Goal: Find specific page/section: Find specific page/section

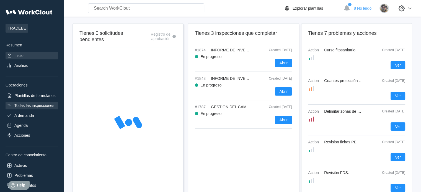
click at [39, 104] on div "Todas las inspecciones" at bounding box center [34, 105] width 40 height 4
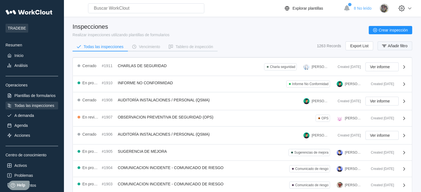
click at [390, 46] on span "Añadir filtro" at bounding box center [398, 46] width 20 height 4
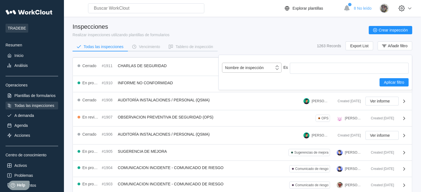
click at [255, 68] on div "Nombre de inspección" at bounding box center [244, 68] width 38 height 4
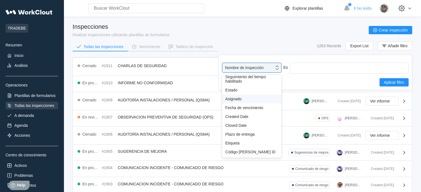
scroll to position [28, 0]
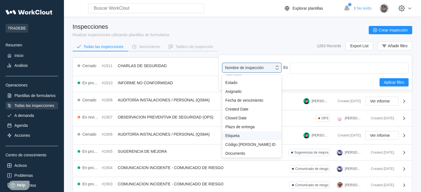
click at [246, 138] on div "Etiqueta" at bounding box center [251, 136] width 53 height 4
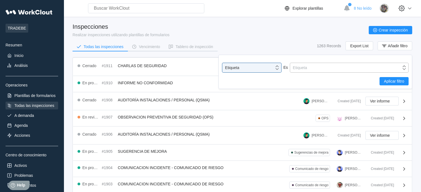
click at [307, 69] on div "Etiqueta" at bounding box center [345, 68] width 111 height 8
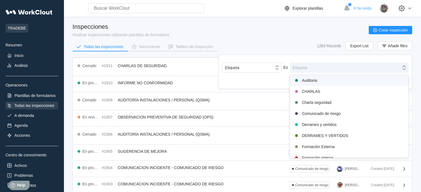
type input "de"
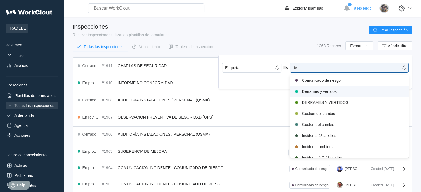
click at [308, 90] on div "Derrames y vertidos" at bounding box center [349, 91] width 112 height 7
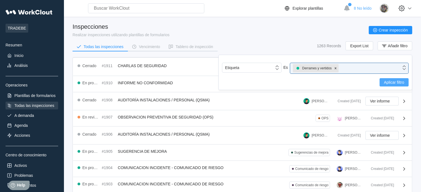
click at [388, 83] on span "Aplicar filtro" at bounding box center [394, 83] width 20 height 4
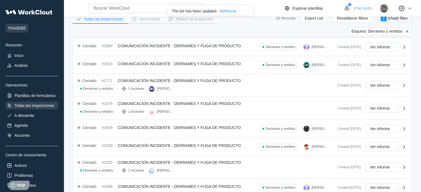
click at [396, 19] on span "Añadir filtro" at bounding box center [398, 18] width 20 height 4
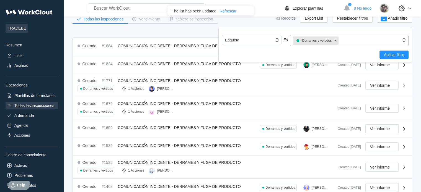
click at [345, 40] on div "Derrames y vertidos" at bounding box center [345, 40] width 111 height 11
click at [345, 41] on input "noo conformida" at bounding box center [352, 40] width 27 height 4
type input "no conformida"
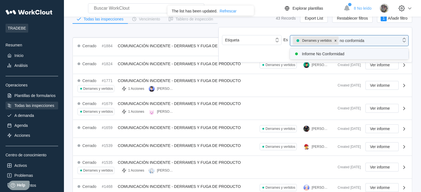
click at [335, 53] on div "Informe No Conformidad" at bounding box center [349, 54] width 112 height 7
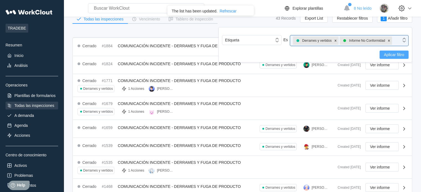
click at [390, 56] on span "Aplicar filtro" at bounding box center [394, 55] width 20 height 4
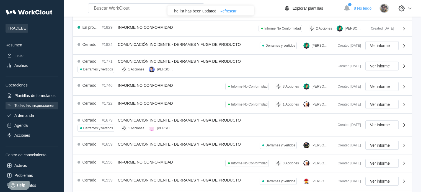
scroll to position [0, 0]
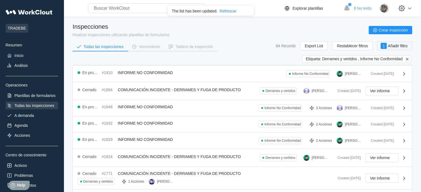
click at [396, 44] on span "Añadir filtro" at bounding box center [398, 46] width 20 height 4
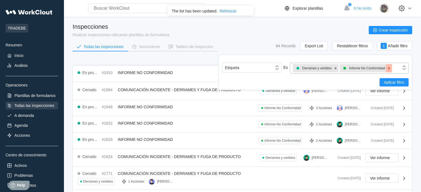
click at [390, 68] on icon at bounding box center [389, 68] width 4 height 4
click at [394, 81] on span "Aplicar filtro" at bounding box center [394, 83] width 20 height 4
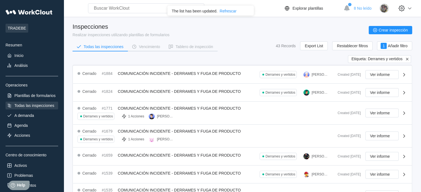
click at [406, 62] on div "Etiqueta: Derrames y vertidos" at bounding box center [379, 59] width 63 height 8
click at [406, 58] on icon at bounding box center [406, 59] width 5 height 5
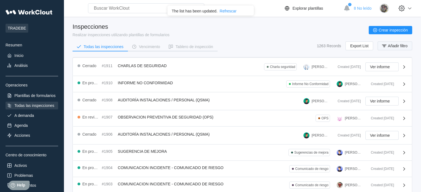
click at [398, 44] on span "Añadir filtro" at bounding box center [398, 46] width 20 height 4
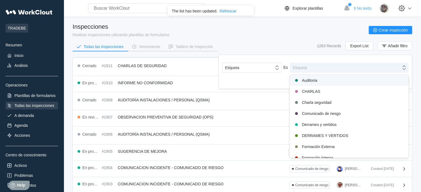
click at [344, 71] on div "Etiqueta" at bounding box center [345, 68] width 111 height 8
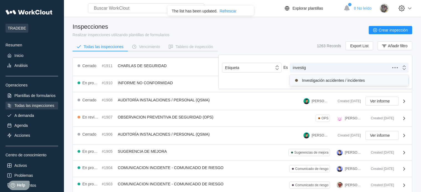
type input "investiga"
click at [359, 78] on div "Investigación accidentes / incidentes" at bounding box center [349, 80] width 112 height 7
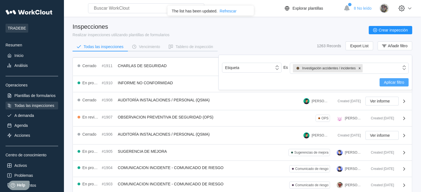
drag, startPoint x: 379, startPoint y: 82, endPoint x: 383, endPoint y: 84, distance: 4.6
click at [379, 83] on div "Aplicar filtro" at bounding box center [315, 82] width 186 height 8
click at [389, 84] on span "Aplicar filtro" at bounding box center [394, 83] width 20 height 4
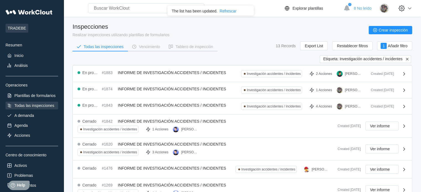
click at [406, 59] on icon at bounding box center [406, 59] width 5 height 5
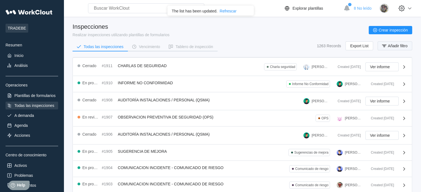
click at [397, 47] on span "Añadir filtro" at bounding box center [398, 46] width 20 height 4
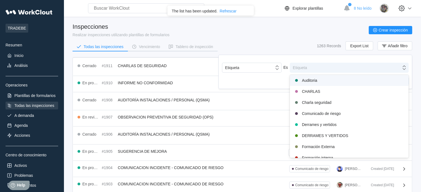
click at [316, 68] on div "Etiqueta" at bounding box center [345, 68] width 111 height 8
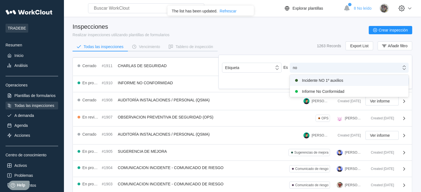
type input "no c"
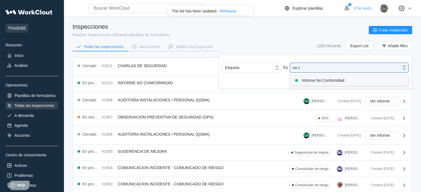
click at [318, 80] on div "Informe No Conformidad" at bounding box center [349, 80] width 112 height 7
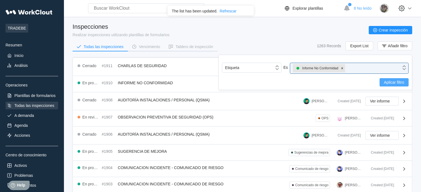
click at [383, 82] on button "Aplicar filtro" at bounding box center [393, 82] width 29 height 8
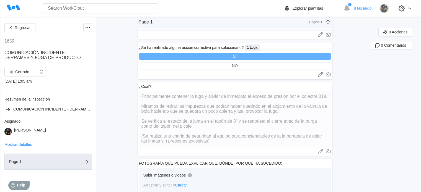
scroll to position [289, 0]
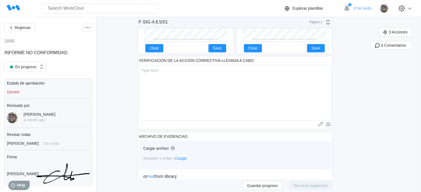
scroll to position [941, 0]
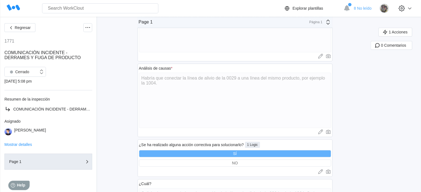
scroll to position [277, 0]
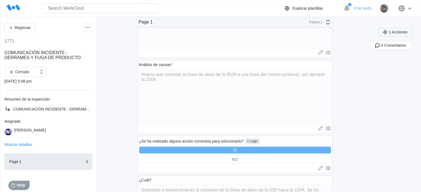
click at [395, 33] on span "1 Acciones" at bounding box center [397, 32] width 19 height 4
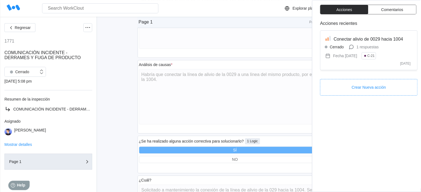
click at [122, 103] on div "Regresar 1771 COMUNICACIÓN INCIDENTE - DERRAMES Y FUGA DE PRODUCTO Cerrado 04/0…" at bounding box center [210, 30] width 421 height 581
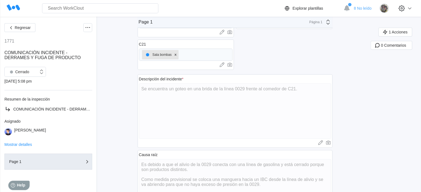
scroll to position [0, 0]
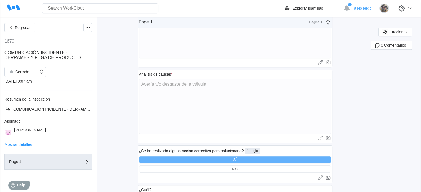
scroll to position [277, 0]
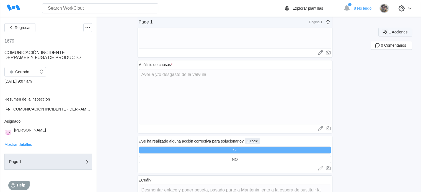
click at [406, 31] on span "1 Acciones" at bounding box center [397, 32] width 19 height 4
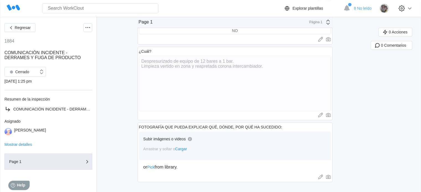
scroll to position [232, 0]
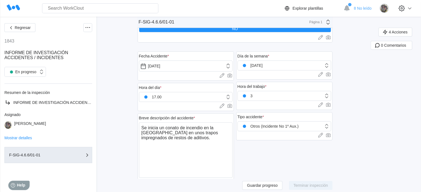
scroll to position [111, 0]
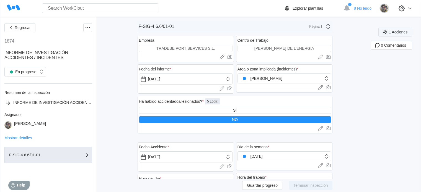
click at [403, 29] on button "1 Acciones" at bounding box center [395, 32] width 34 height 9
